Goal: Complete application form

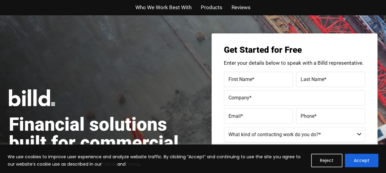
click at [252, 76] on label "First Name *" at bounding box center [258, 79] width 60 height 9
click at [252, 76] on input "First Name *" at bounding box center [258, 79] width 69 height 15
type input "Diego"
type input "[PERSON_NAME]"
type input "Max Corp"
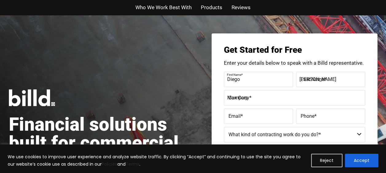
type input "[EMAIL_ADDRESS][DOMAIN_NAME]"
type input "[PHONE_NUMBER]"
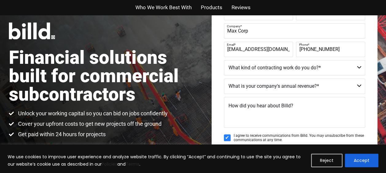
scroll to position [71, 0]
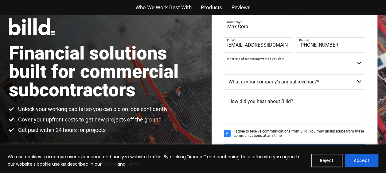
click at [339, 63] on select "Commercial Commercial and Residential Residential Not a Contractor" at bounding box center [294, 63] width 141 height 15
select select "Commercial and Residential"
click at [224, 56] on select "Commercial Commercial and Residential Residential Not a Contractor" at bounding box center [294, 63] width 141 height 15
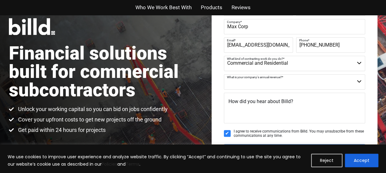
click at [297, 81] on select "$40M + $25M - $40M $8M - $25M $4M - $8M $2M - $4M $1M - $2M Less than $1M" at bounding box center [294, 81] width 141 height 15
select select "Less than $1M"
click at [224, 74] on select "$40M + $25M - $40M $8M - $25M $4M - $8M $2M - $4M $1M - $2M Less than $1M" at bounding box center [294, 81] width 141 height 15
click at [363, 163] on button "Accept" at bounding box center [361, 161] width 33 height 14
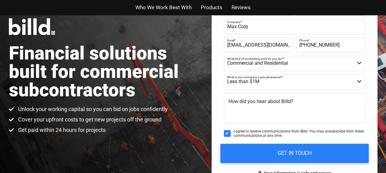
scroll to position [0, 0]
click at [330, 148] on input "GET IN TOUCH" at bounding box center [294, 153] width 148 height 19
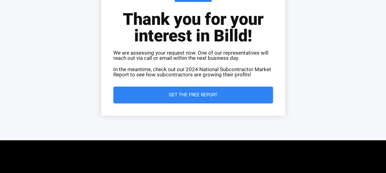
scroll to position [68, 0]
